Goal: Transaction & Acquisition: Purchase product/service

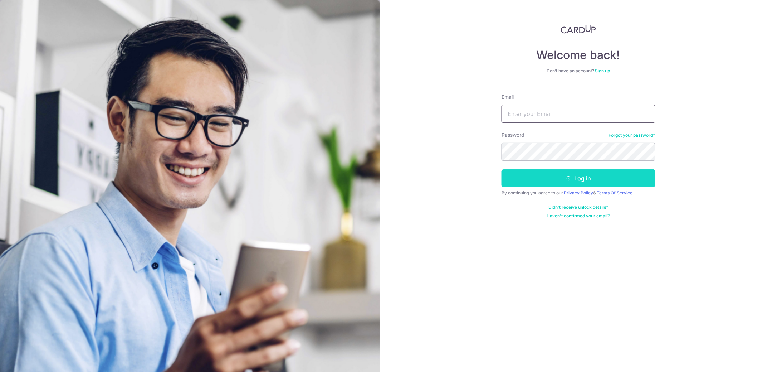
type input "amandaong.1110@gmail.com"
click at [591, 172] on button "Log in" at bounding box center [579, 178] width 154 height 18
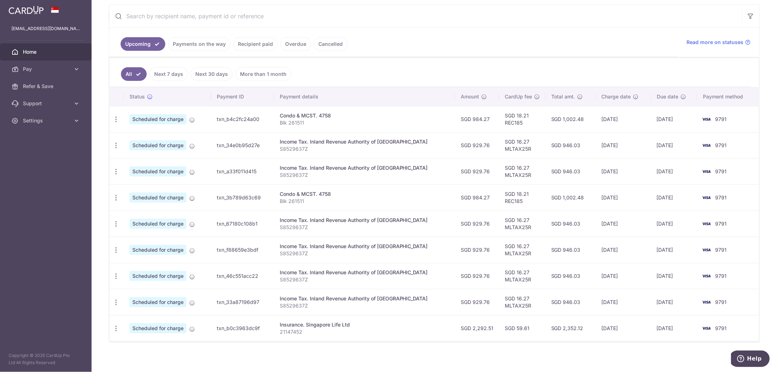
scroll to position [139, 0]
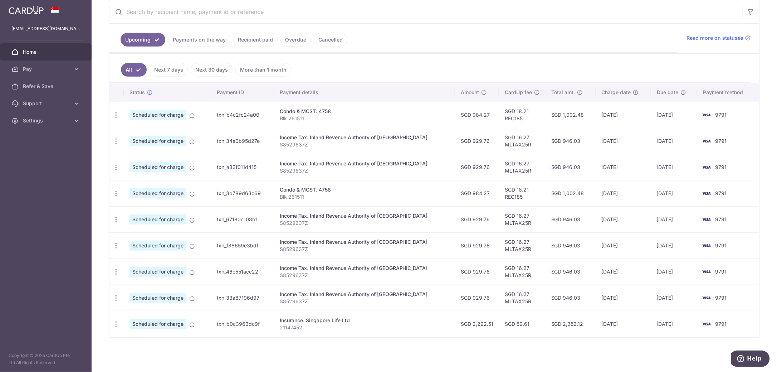
drag, startPoint x: 399, startPoint y: 322, endPoint x: 200, endPoint y: 326, distance: 198.2
click at [200, 326] on tr "Update payment Cancel payment Scheduled for charge txn_b0c3963dc9f Insurance. S…" at bounding box center [434, 324] width 650 height 26
click at [113, 324] on icon "button" at bounding box center [116, 324] width 8 height 8
click at [162, 345] on span "Update payment" at bounding box center [154, 342] width 49 height 9
radio input "true"
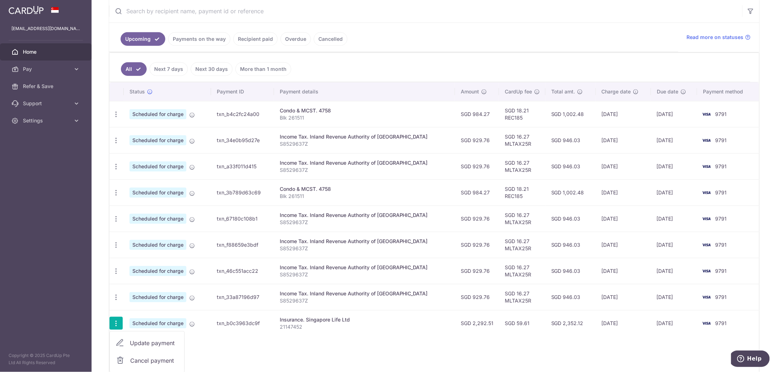
type input "2,292.51"
type input "07/04/2026"
type input "21147452"
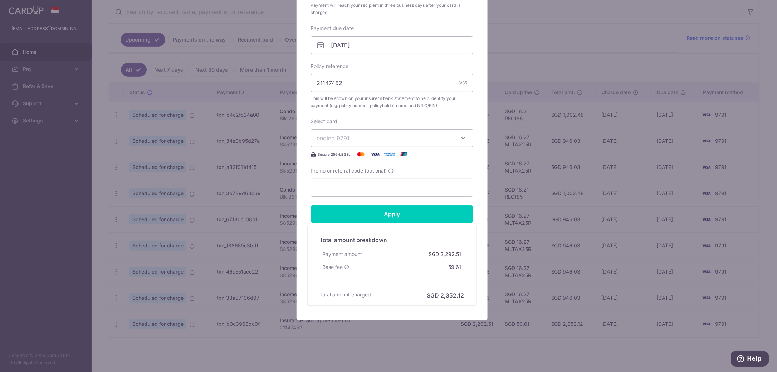
scroll to position [0, 0]
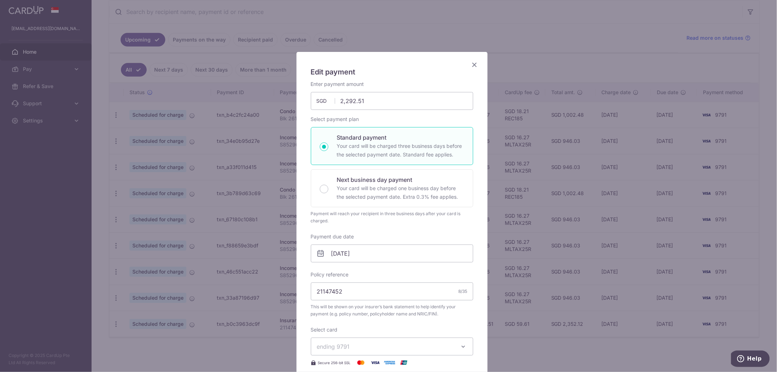
click at [470, 66] on icon "Close" at bounding box center [474, 64] width 9 height 9
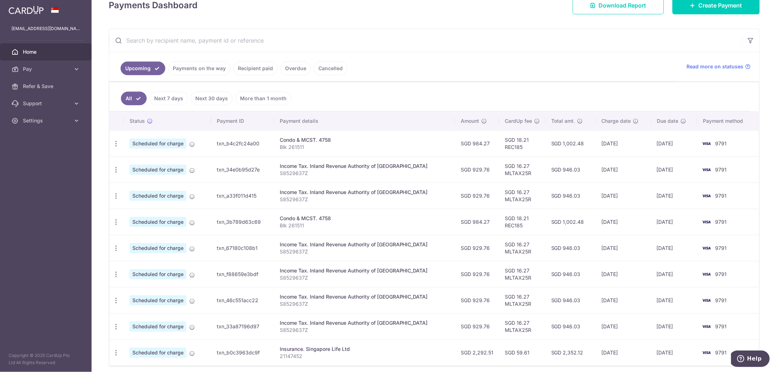
scroll to position [94, 0]
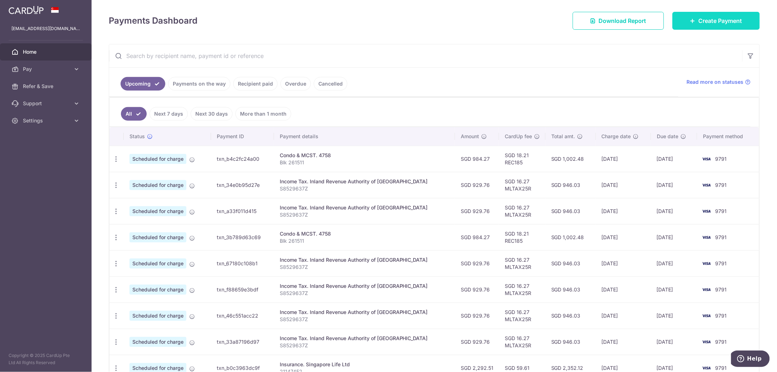
click at [737, 21] on span "Create Payment" at bounding box center [721, 20] width 44 height 9
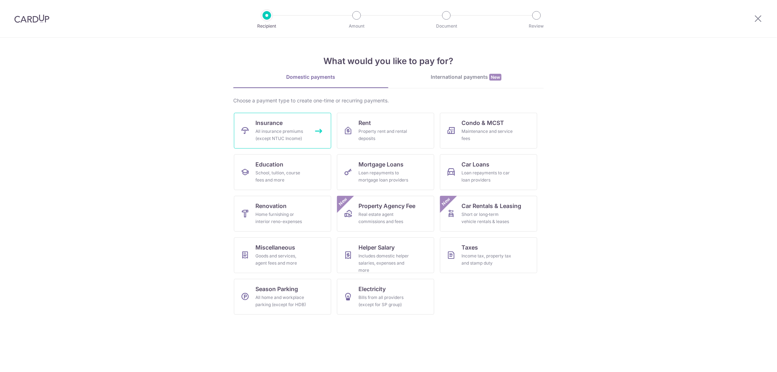
click at [279, 124] on span "Insurance" at bounding box center [268, 122] width 27 height 9
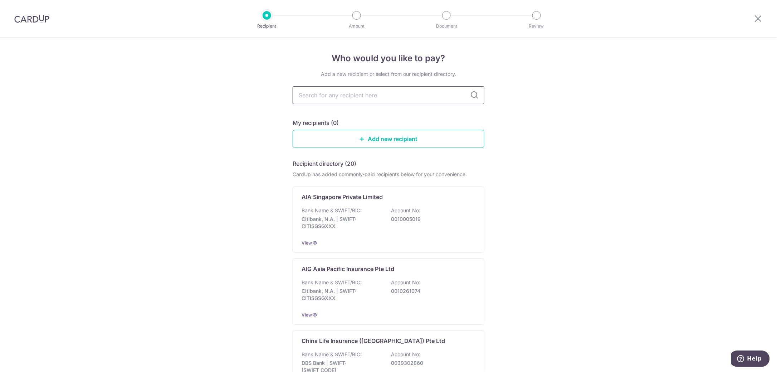
click at [337, 97] on input "text" at bounding box center [389, 95] width 192 height 18
type input "great"
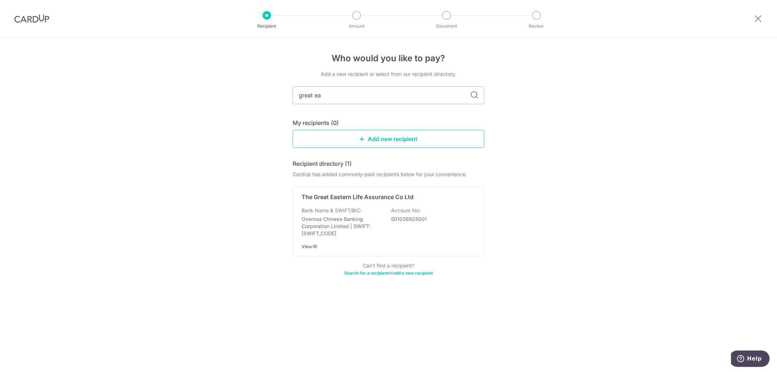
type input "great eas"
drag, startPoint x: 385, startPoint y: 94, endPoint x: 290, endPoint y: 94, distance: 94.8
click at [290, 94] on div "Who would you like to pay? Add a new recipient or select from our recipient dir…" at bounding box center [388, 205] width 777 height 334
type input "ge"
click at [477, 95] on icon at bounding box center [474, 95] width 9 height 9
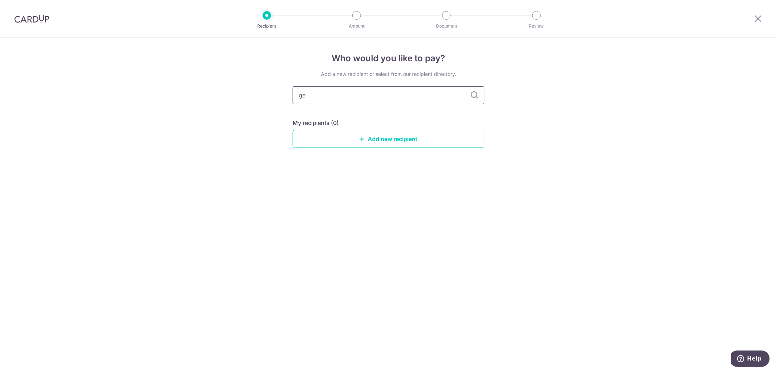
type input "g"
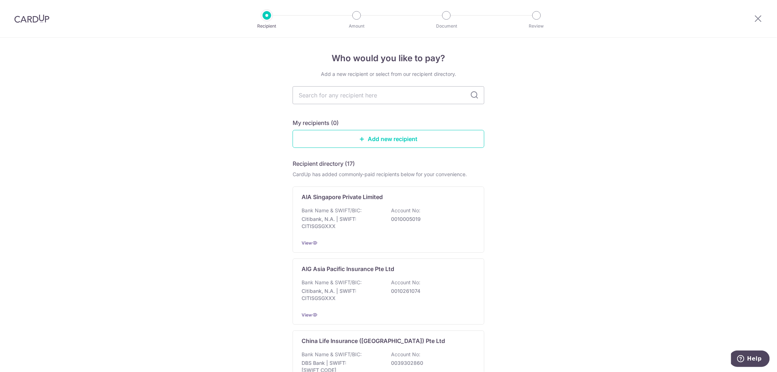
click at [397, 138] on link "Add new recipient" at bounding box center [389, 139] width 192 height 18
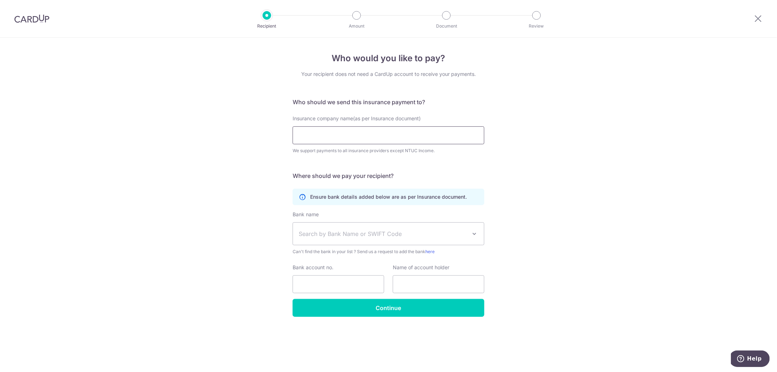
click at [394, 137] on input "Insurance company name(as per Insurance document)" at bounding box center [389, 135] width 192 height 18
click at [538, 125] on div "Who would you like to pay? Your recipient does not need a CardUp account to rec…" at bounding box center [388, 205] width 777 height 334
click at [378, 137] on input "Insurance company name(as per Insurance document)" at bounding box center [389, 135] width 192 height 18
type input "g"
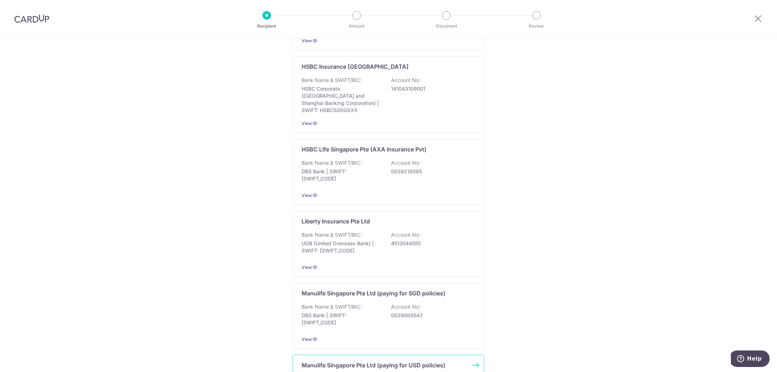
scroll to position [606, 0]
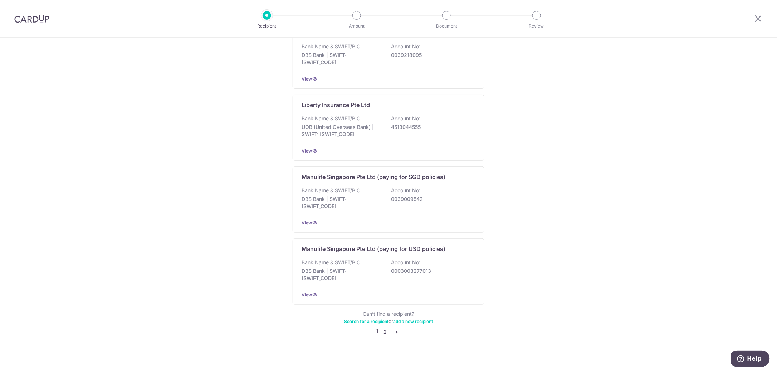
click at [382, 327] on link "2" at bounding box center [385, 331] width 9 height 9
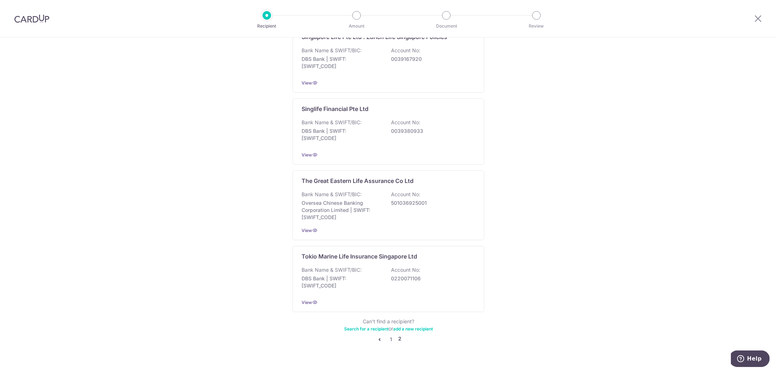
scroll to position [610, 0]
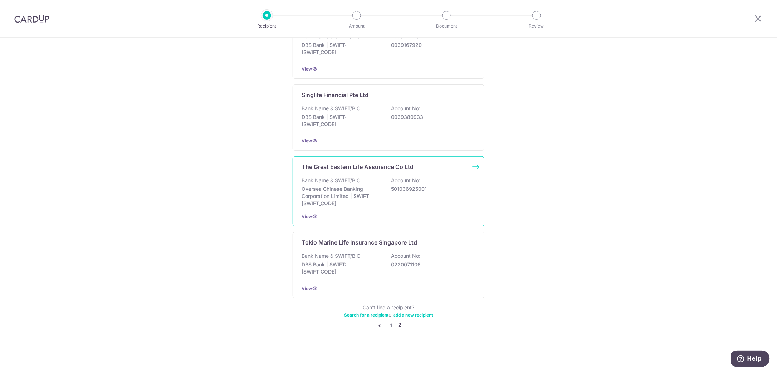
click at [377, 199] on p "Oversea Chinese Banking Corporation Limited | SWIFT: OCBCSGSGXXX" at bounding box center [342, 195] width 80 height 21
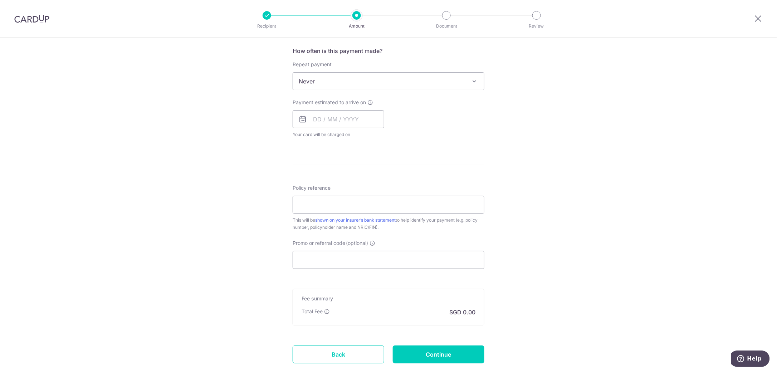
scroll to position [313, 0]
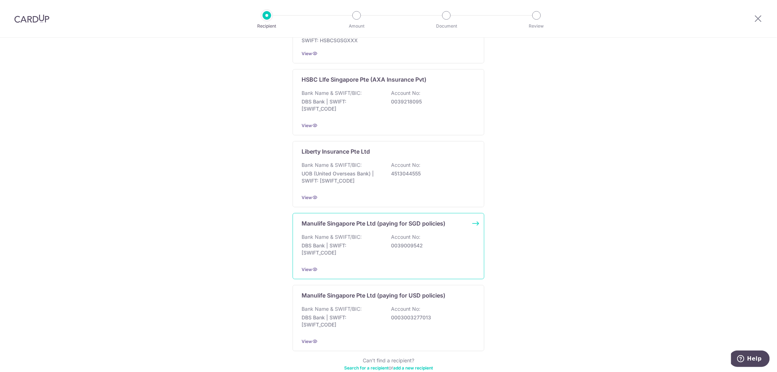
scroll to position [606, 0]
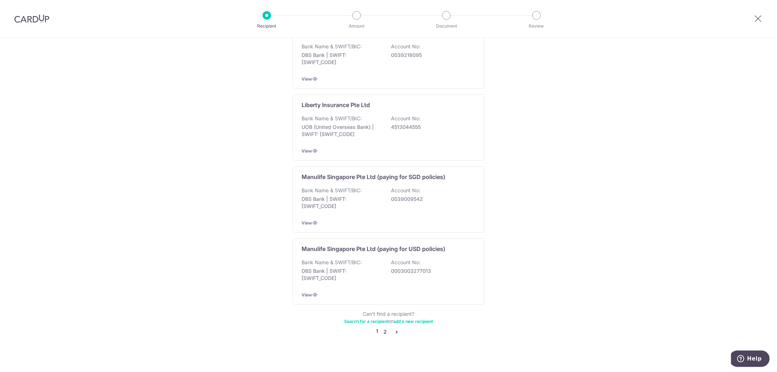
click at [382, 327] on link "2" at bounding box center [385, 331] width 9 height 9
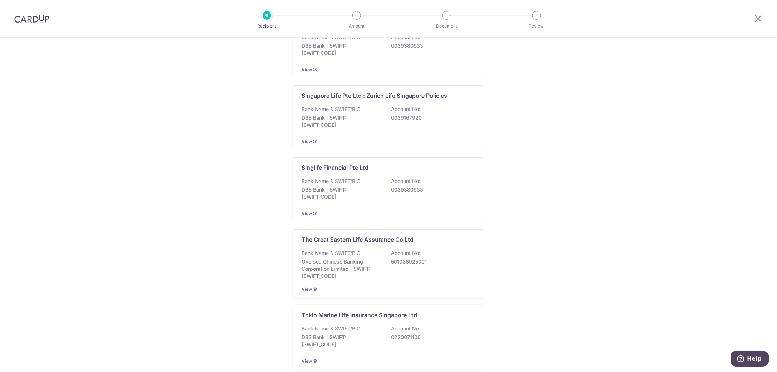
scroll to position [581, 0]
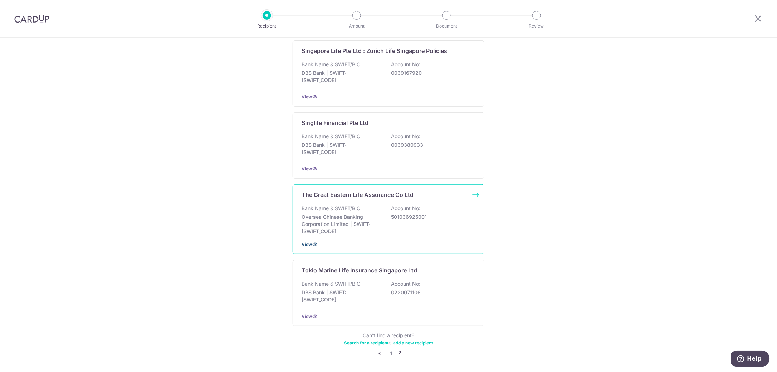
click at [306, 244] on span "View" at bounding box center [307, 243] width 10 height 5
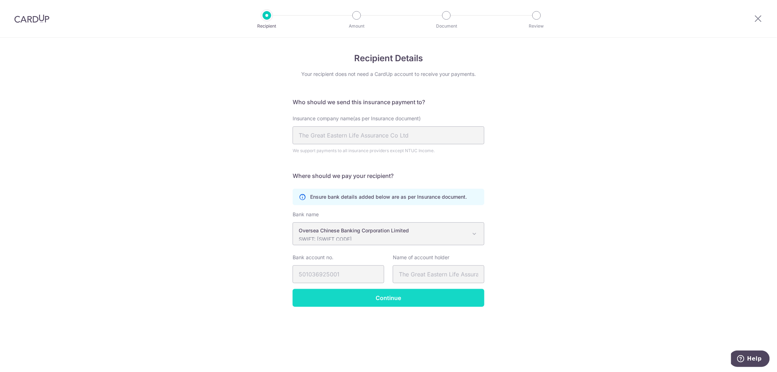
click at [372, 290] on input "Continue" at bounding box center [389, 298] width 192 height 18
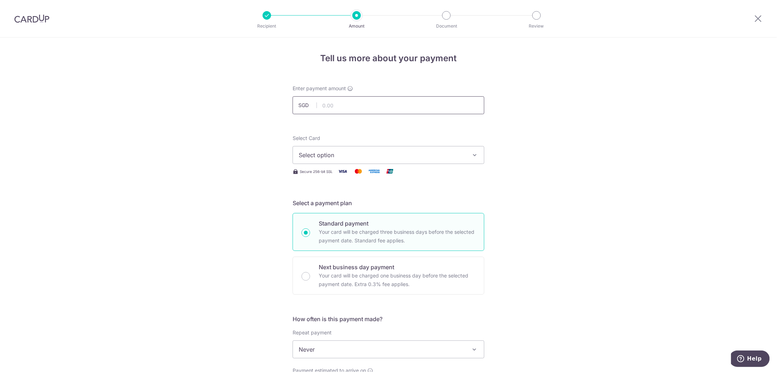
click at [344, 107] on input "text" at bounding box center [389, 105] width 192 height 18
paste input "235.17"
click at [351, 107] on input "235.17" at bounding box center [389, 105] width 192 height 18
click at [321, 103] on input "235.17" at bounding box center [389, 105] width 192 height 18
type input "235.17"
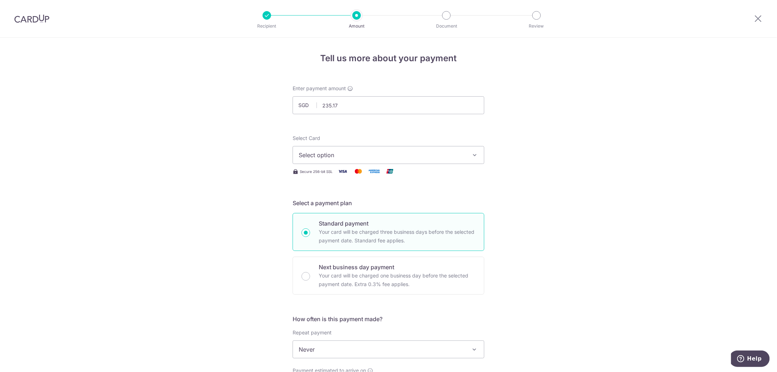
click at [369, 142] on div "Select Card Select option Add credit card Your Cards **** 8499 **** 9791" at bounding box center [389, 149] width 192 height 29
click at [368, 152] on span "Select option" at bounding box center [382, 155] width 167 height 9
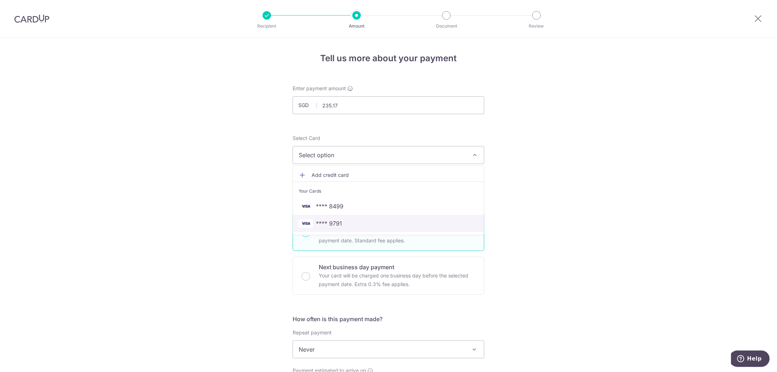
drag, startPoint x: 355, startPoint y: 222, endPoint x: 382, endPoint y: 223, distance: 27.5
click at [355, 222] on span "**** 9791" at bounding box center [389, 223] width 180 height 9
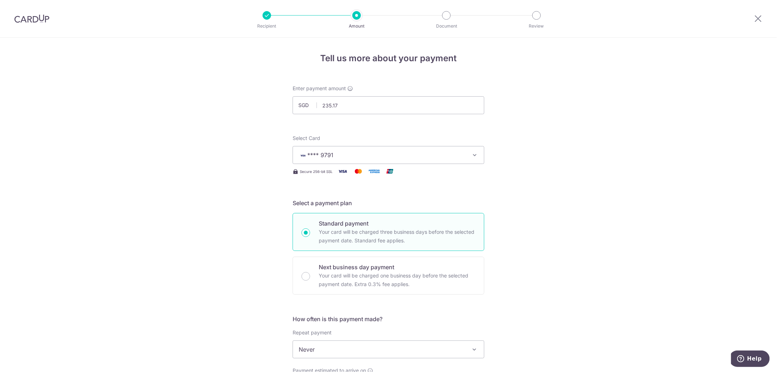
click at [540, 222] on div "Tell us more about your payment Enter payment amount SGD 235.17 235.17 Select C…" at bounding box center [388, 361] width 777 height 647
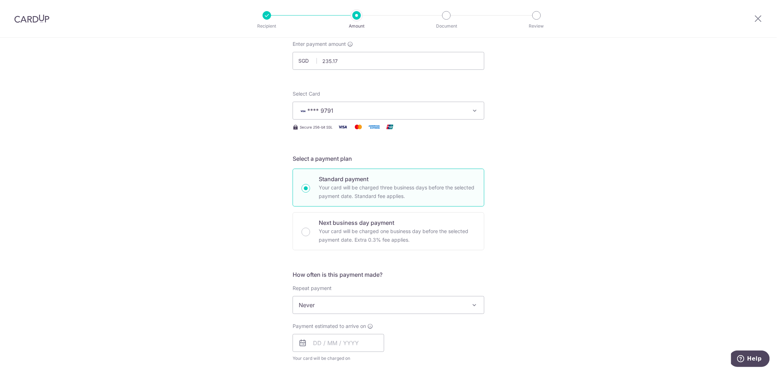
scroll to position [134, 0]
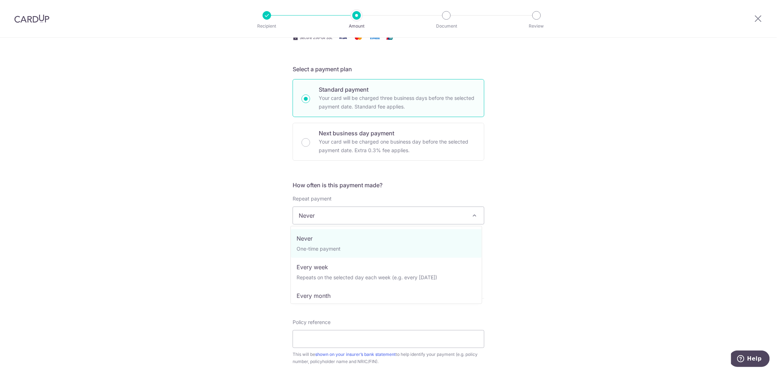
click at [324, 215] on span "Never" at bounding box center [388, 215] width 191 height 17
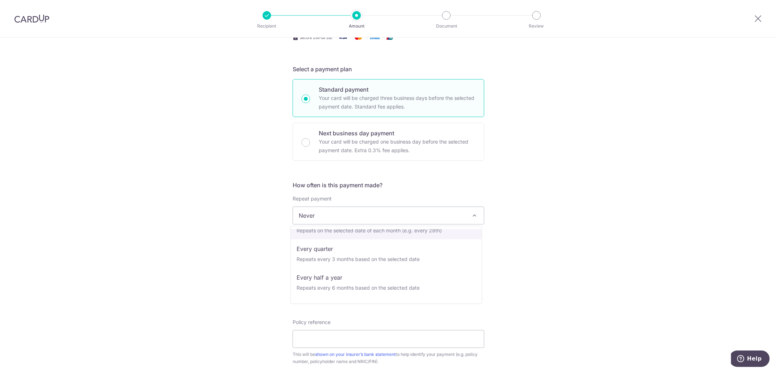
scroll to position [89, 0]
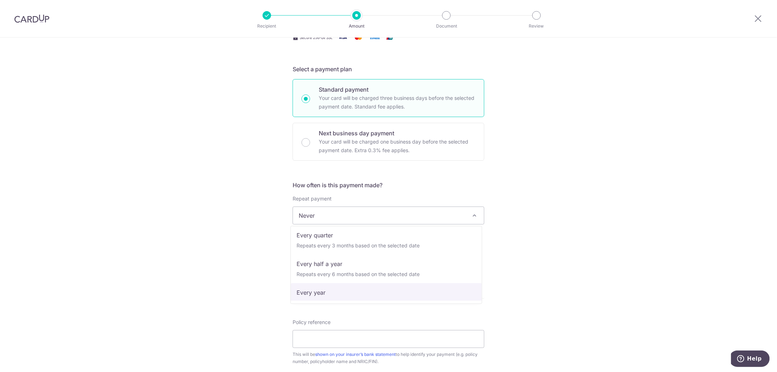
select select "6"
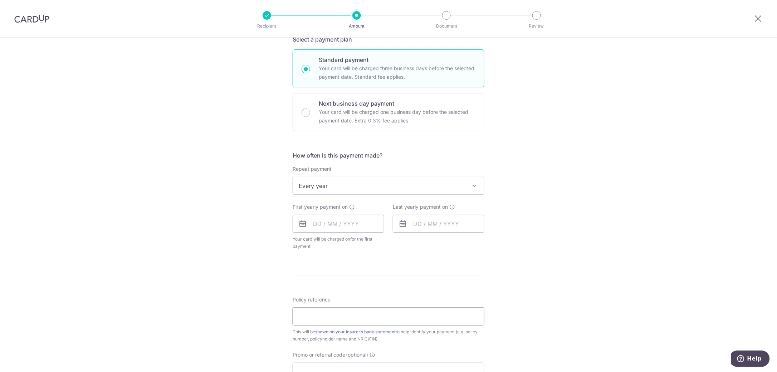
scroll to position [179, 0]
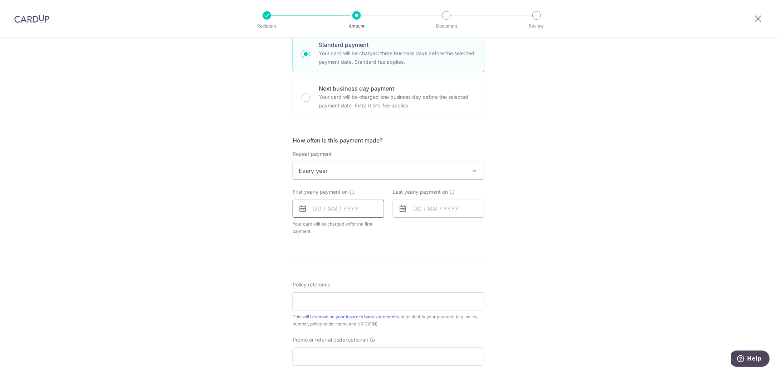
click at [337, 204] on input "text" at bounding box center [339, 209] width 92 height 18
drag, startPoint x: 318, startPoint y: 303, endPoint x: 517, endPoint y: 225, distance: 213.5
click at [318, 303] on link "22" at bounding box center [321, 302] width 11 height 11
type input "[DATE]"
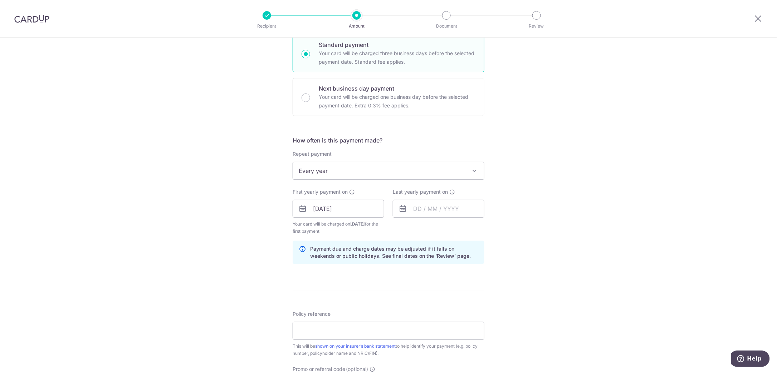
click at [517, 225] on div "Tell us more about your payment Enter payment amount SGD 235.17 235.17 Select C…" at bounding box center [388, 201] width 777 height 684
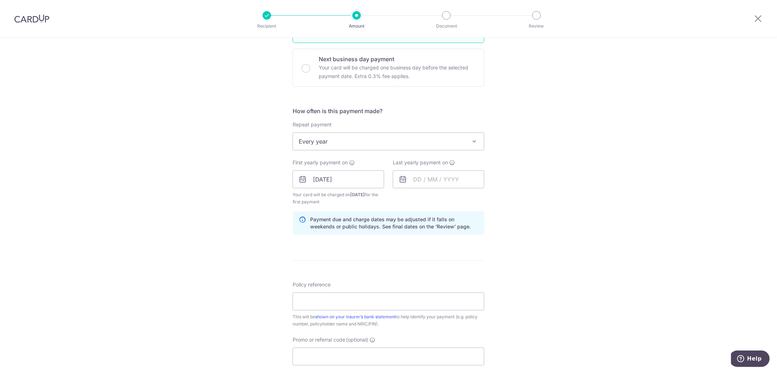
scroll to position [223, 0]
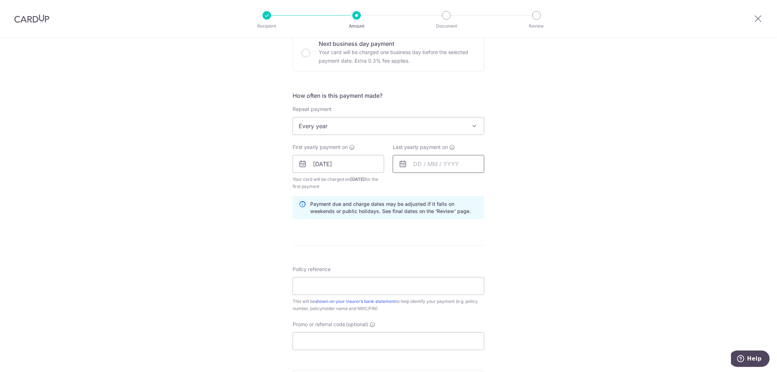
click at [456, 158] on input "text" at bounding box center [439, 164] width 92 height 18
click at [417, 259] on link "22" at bounding box center [421, 257] width 11 height 11
type input "[DATE]"
click at [546, 211] on div "Tell us more about your payment Enter payment amount SGD 235.17 235.17 Select C…" at bounding box center [388, 156] width 777 height 684
click at [453, 164] on input "[DATE]" at bounding box center [439, 164] width 92 height 18
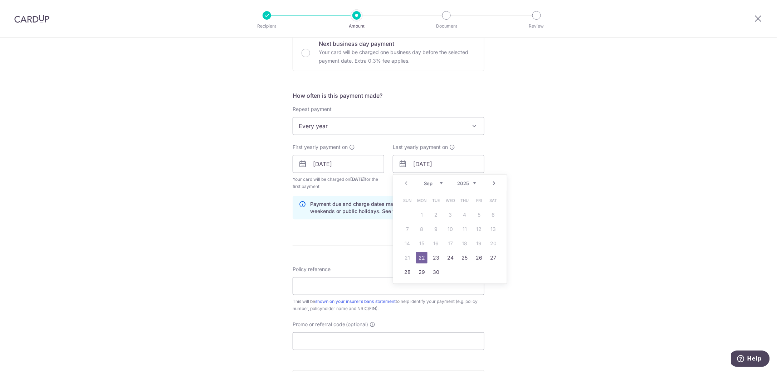
click at [471, 181] on select "2025 2026 2027 2028 2029 2030 2031 2032 2033 2034 2035" at bounding box center [466, 183] width 19 height 6
click at [557, 205] on div "Tell us more about your payment Enter payment amount SGD 235.17 235.17 Select C…" at bounding box center [388, 156] width 777 height 684
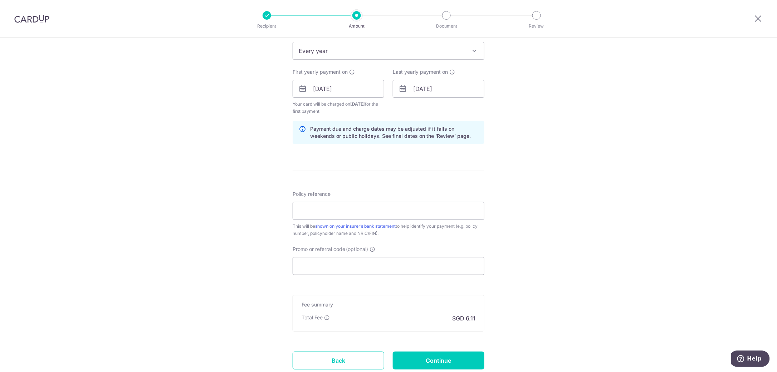
scroll to position [313, 0]
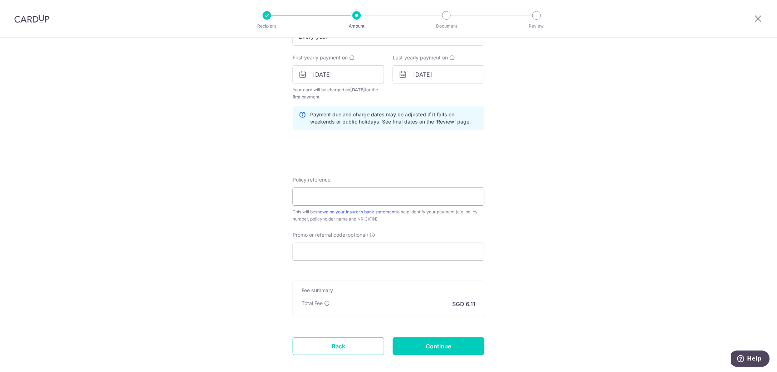
click at [312, 202] on input "Policy reference" at bounding box center [389, 196] width 192 height 18
paste input "0207187864"
type input "0207187864"
click at [534, 161] on div "Tell us more about your payment Enter payment amount SGD 235.17 235.17 Select C…" at bounding box center [388, 67] width 777 height 684
click at [370, 248] on input "Promo or referral code (optional)" at bounding box center [389, 252] width 192 height 18
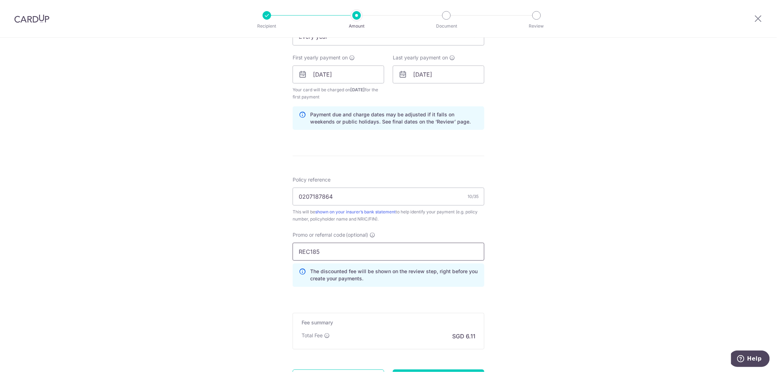
type input "REC185"
click at [573, 218] on div "Tell us more about your payment Enter payment amount SGD 235.17 235.17 Select C…" at bounding box center [388, 83] width 777 height 716
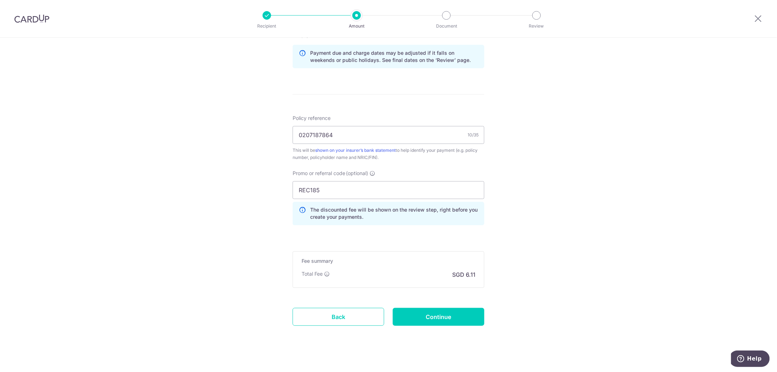
scroll to position [382, 0]
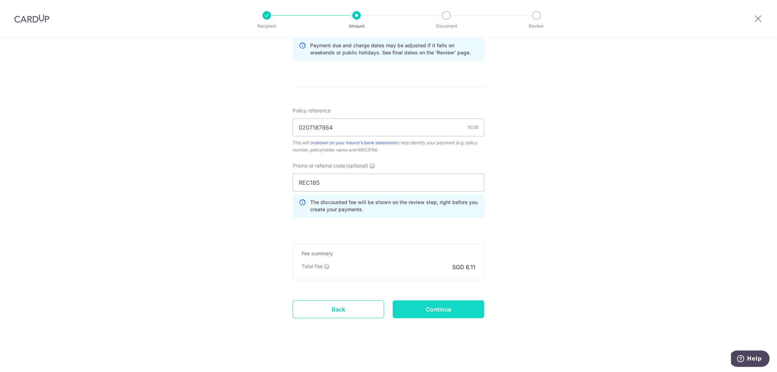
click at [446, 307] on input "Continue" at bounding box center [439, 309] width 92 height 18
type input "Create Schedule"
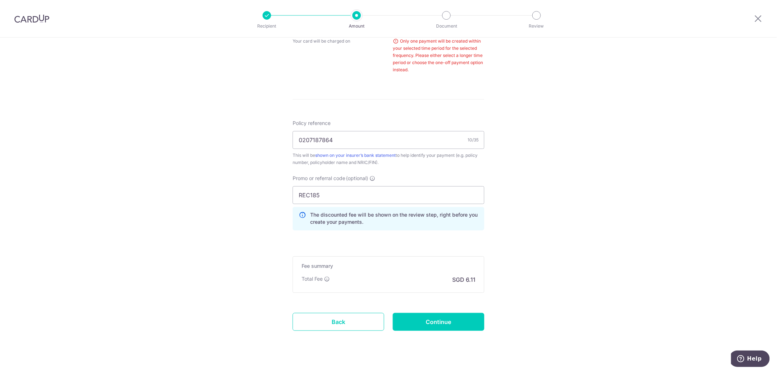
scroll to position [272, 0]
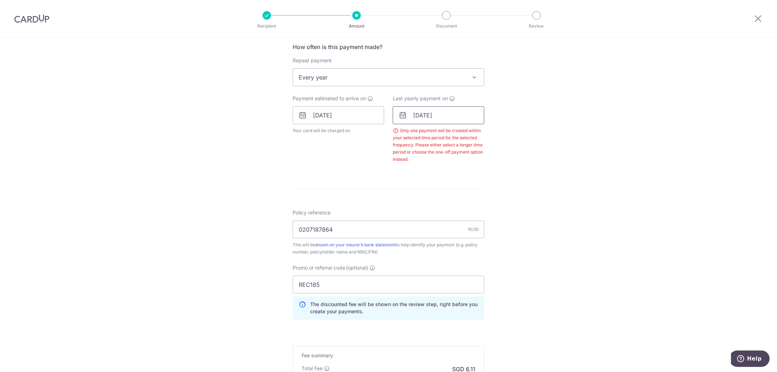
click at [455, 121] on input "[DATE]" at bounding box center [439, 115] width 92 height 18
click at [471, 135] on select "2025 2026 2027 2028 2029 2030 2031 2032 2033 2034 2035" at bounding box center [466, 135] width 19 height 6
click at [550, 150] on div "Tell us more about your payment Enter payment amount SGD 235.17 235.17 Select C…" at bounding box center [388, 120] width 777 height 708
click at [460, 121] on input "[DATE]" at bounding box center [439, 115] width 92 height 18
click at [462, 137] on select "2025 2026 2027 2028 2029 2030 2031 2032 2033 2034 2035" at bounding box center [466, 135] width 19 height 6
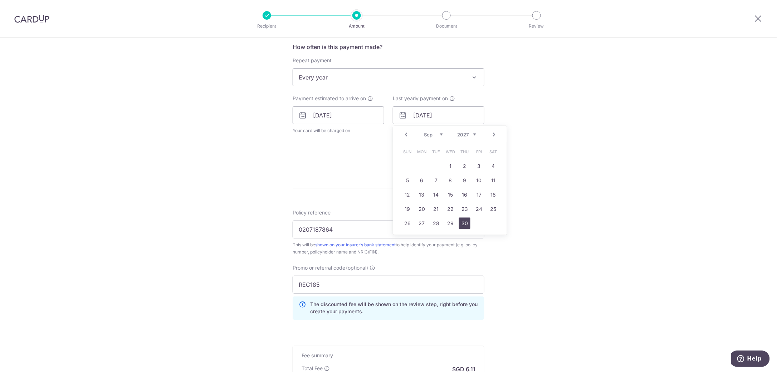
click at [459, 224] on link "30" at bounding box center [464, 223] width 11 height 11
type input "30/09/2027"
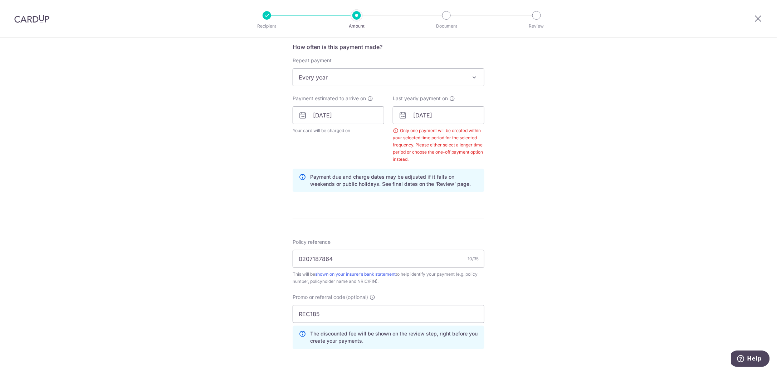
click at [516, 199] on div "Tell us more about your payment Enter payment amount SGD 235.17 235.17 Select C…" at bounding box center [388, 134] width 777 height 737
drag, startPoint x: 317, startPoint y: 313, endPoint x: 273, endPoint y: 315, distance: 44.0
click at [273, 315] on div "Tell us more about your payment Enter payment amount SGD 235.17 235.17 Select C…" at bounding box center [388, 134] width 777 height 737
paste input "MILELION"
type input "MILELION"
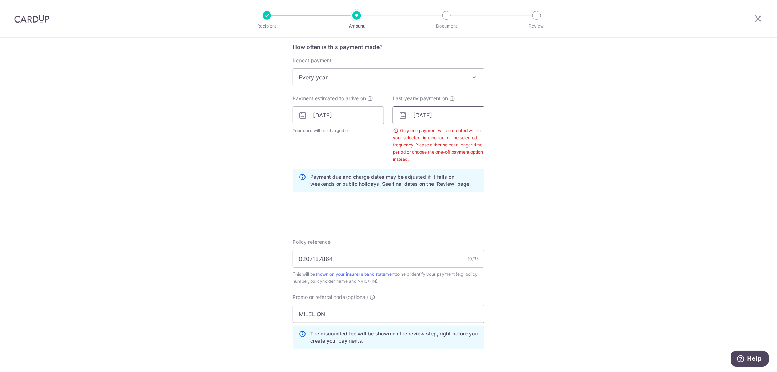
click at [464, 113] on input "30/09/2027" at bounding box center [439, 115] width 92 height 18
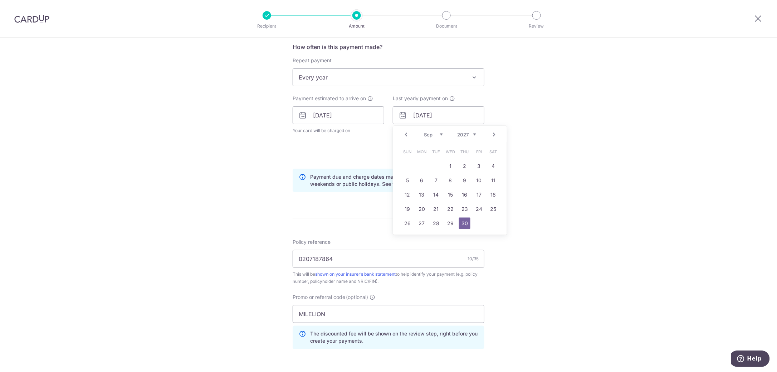
click at [360, 80] on span "Every year" at bounding box center [388, 77] width 191 height 17
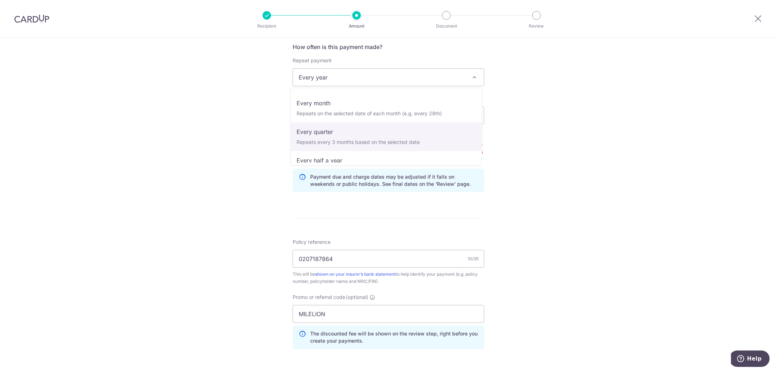
scroll to position [0, 0]
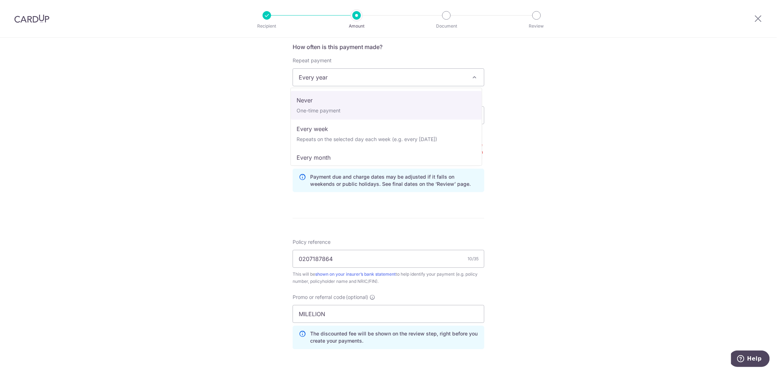
select select "1"
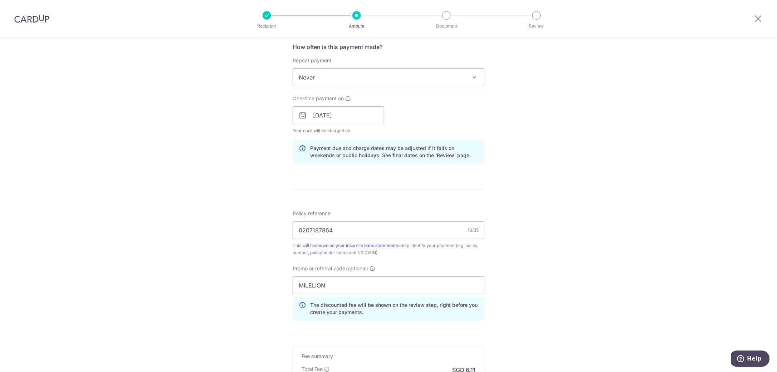
click at [538, 108] on div "Tell us more about your payment Enter payment amount SGD 235.17 235.17 Select C…" at bounding box center [388, 120] width 777 height 709
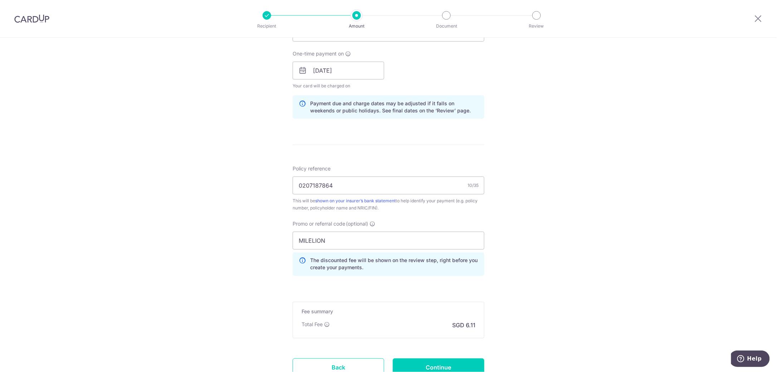
scroll to position [361, 0]
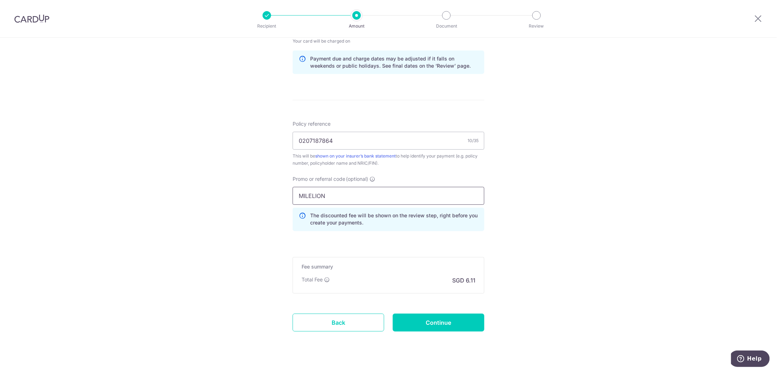
click at [384, 200] on input "MILELION" at bounding box center [389, 196] width 192 height 18
click at [575, 177] on div "Tell us more about your payment Enter payment amount SGD 235.17 235.17 Select C…" at bounding box center [388, 30] width 777 height 709
click at [319, 142] on input "0207187864" at bounding box center [389, 141] width 192 height 18
click at [296, 140] on input "0207187864" at bounding box center [389, 141] width 192 height 18
click at [434, 327] on input "Continue" at bounding box center [439, 322] width 92 height 18
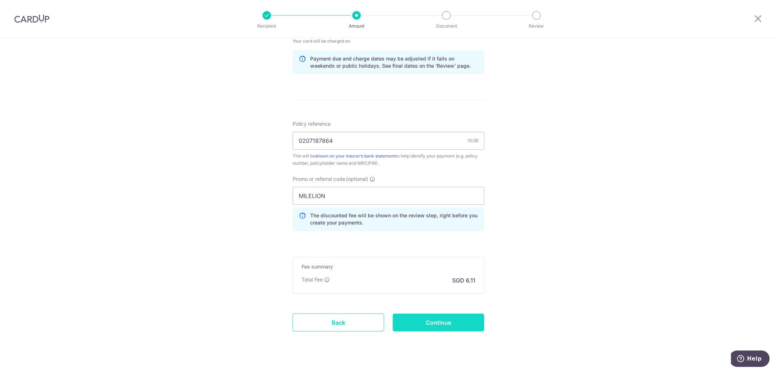
type input "Create Schedule"
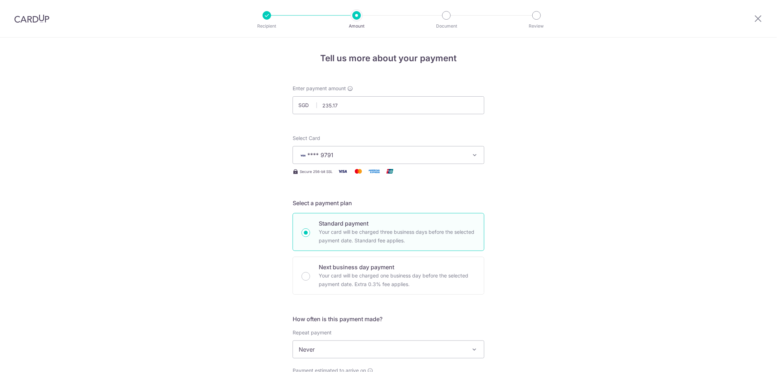
scroll to position [384, 0]
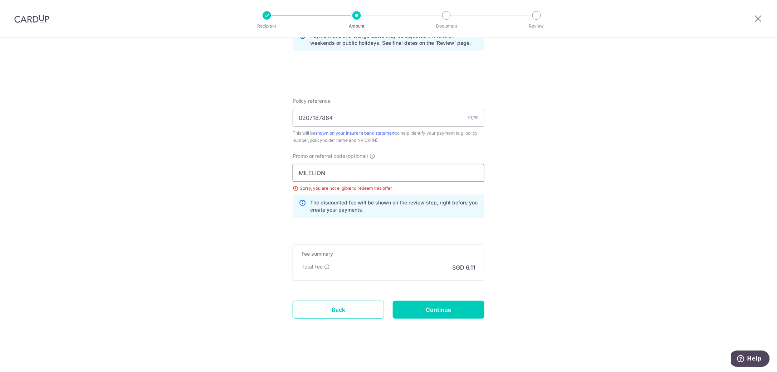
click at [402, 176] on input "MILELION" at bounding box center [389, 173] width 192 height 18
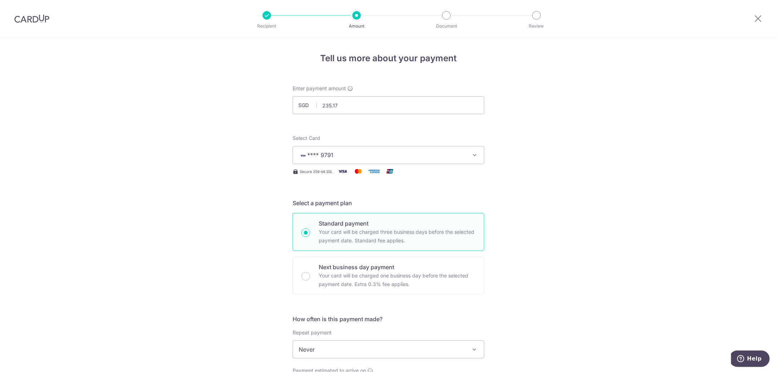
scroll to position [89, 0]
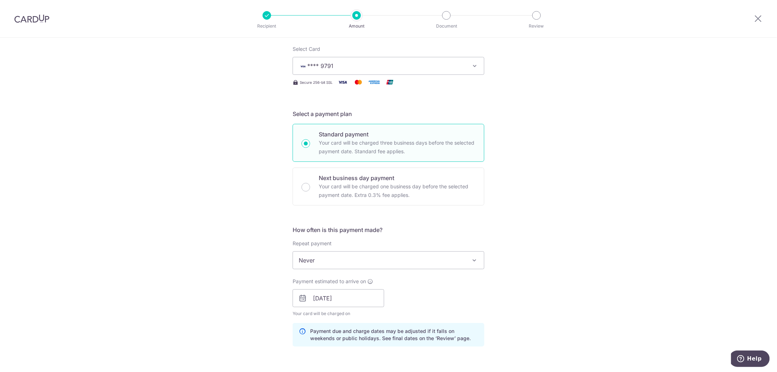
click at [354, 253] on span "Never" at bounding box center [388, 259] width 191 height 17
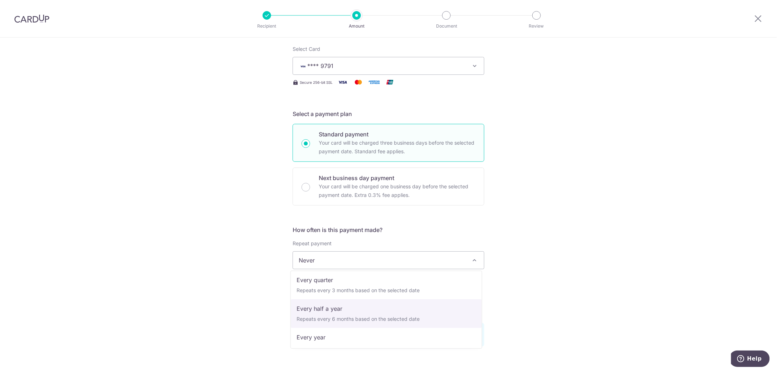
select select "5"
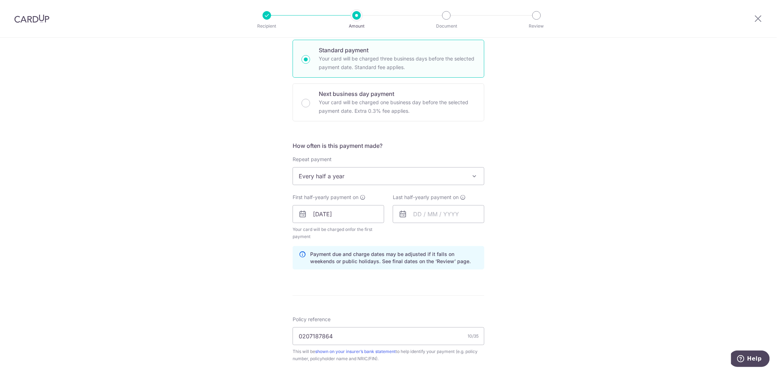
scroll to position [179, 0]
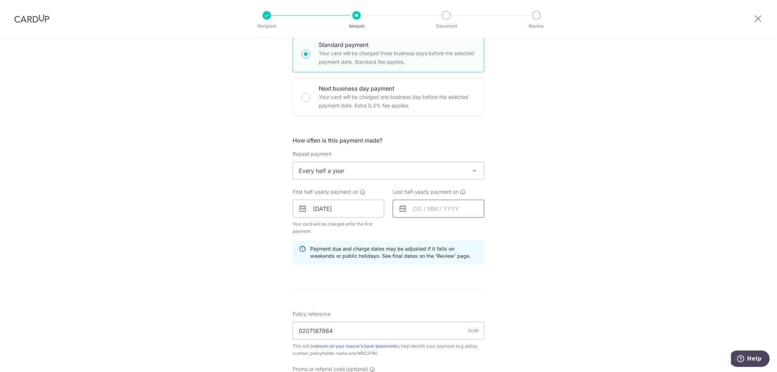
click at [449, 214] on input "text" at bounding box center [439, 209] width 92 height 18
click at [438, 228] on select "Sep Oct Nov Dec" at bounding box center [433, 228] width 19 height 6
click at [424, 228] on select "Sep Oct Nov Dec" at bounding box center [433, 228] width 19 height 6
click at [452, 232] on div "Prev Next Sep Oct Nov [DATE] 2026 2027 2028 2029 2030 2031 2032 2033 2034 2035" at bounding box center [450, 227] width 114 height 17
click at [471, 227] on select "2025 2026 2027 2028 2029 2030 2031 2032 2033 2034 2035" at bounding box center [466, 228] width 19 height 6
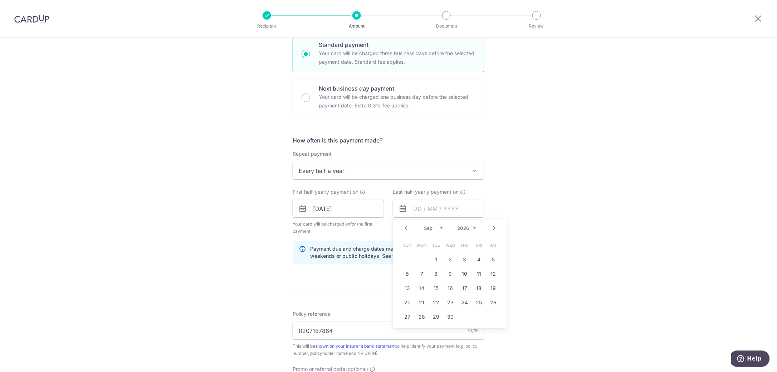
click at [430, 223] on div "Prev Next Jan Feb Mar Apr May Jun [DATE] Aug Sep Oct Nov [DATE] 2026 2027 2028 …" at bounding box center [450, 227] width 114 height 17
click at [431, 228] on select "Jan Feb Mar Apr May Jun [DATE] Aug Sep Oct Nov Dec" at bounding box center [433, 228] width 19 height 6
click at [449, 260] on link "4" at bounding box center [450, 259] width 11 height 11
type input "[DATE]"
click at [548, 227] on div "Tell us more about your payment Enter payment amount SGD 235.17 235.17 Select C…" at bounding box center [388, 222] width 777 height 726
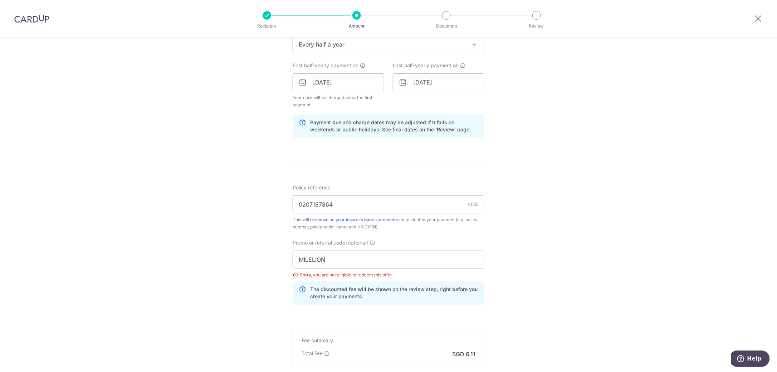
scroll to position [357, 0]
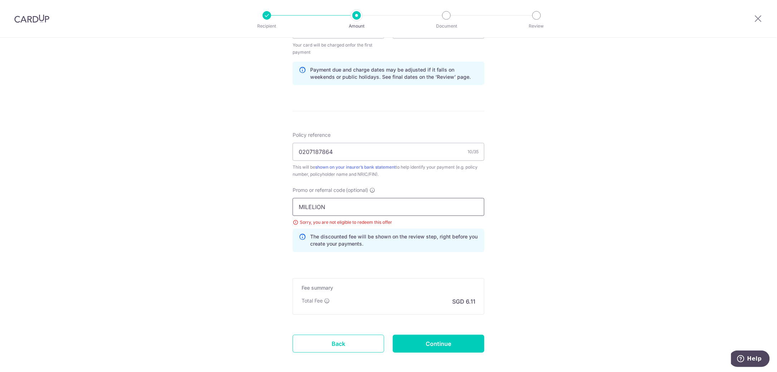
drag, startPoint x: 325, startPoint y: 206, endPoint x: 261, endPoint y: 206, distance: 63.7
click at [261, 206] on div "Tell us more about your payment Enter payment amount SGD 235.17 235.17 Select C…" at bounding box center [388, 43] width 777 height 726
type input "REC185"
click at [591, 205] on div "Tell us more about your payment Enter payment amount SGD 235.17 235.17 Select C…" at bounding box center [388, 43] width 777 height 726
click at [432, 198] on div "REC185 Sorry, you are not eligible to redeem this offer The discounted fee will…" at bounding box center [389, 225] width 192 height 54
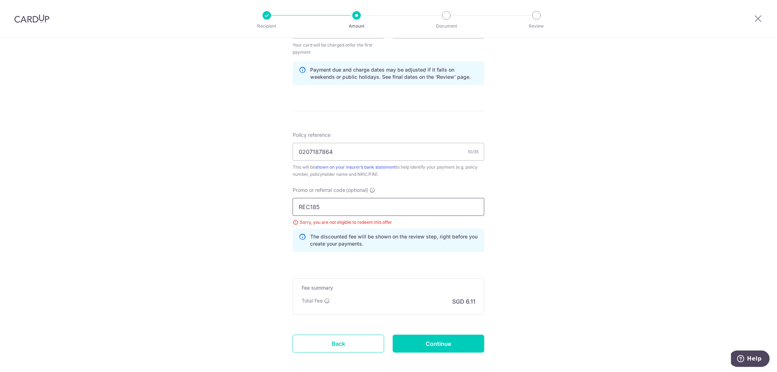
click at [418, 205] on input "REC185" at bounding box center [389, 207] width 192 height 18
click at [558, 200] on div "Tell us more about your payment Enter payment amount SGD 235.17 235.17 Select C…" at bounding box center [388, 43] width 777 height 726
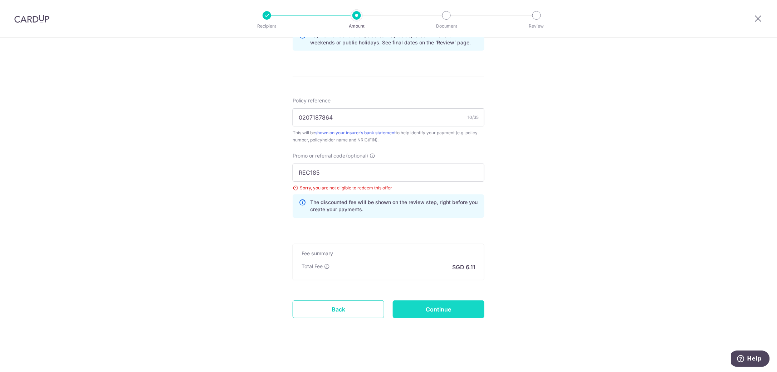
click at [428, 304] on input "Continue" at bounding box center [439, 309] width 92 height 18
type input "Update Schedule"
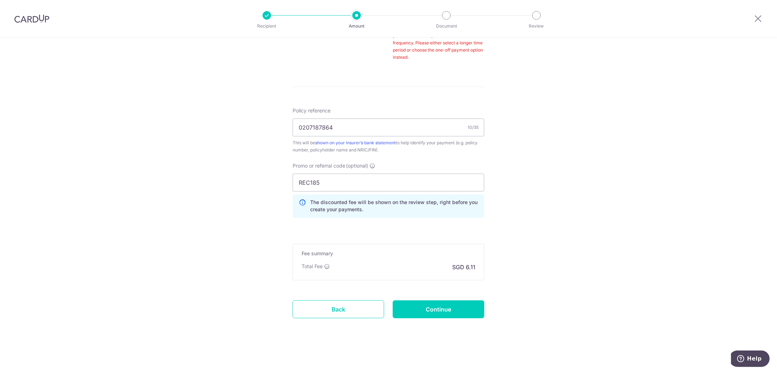
scroll to position [106, 0]
